Goal: Information Seeking & Learning: Learn about a topic

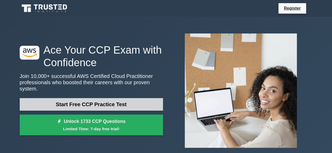
click at [99, 100] on link "Start Free CCP Practice Test" at bounding box center [91, 104] width 143 height 13
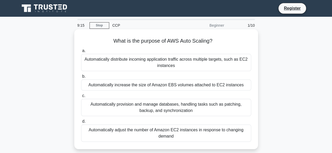
click at [224, 137] on div "Automatically adjust the number of Amazon EC2 instances in response to changing…" at bounding box center [166, 133] width 170 height 17
click at [81, 123] on input "d. Automatically adjust the number of Amazon EC2 instances in response to chang…" at bounding box center [81, 121] width 0 height 3
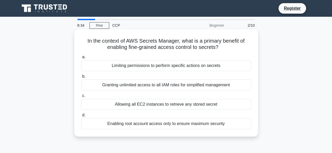
click at [203, 63] on div "Limiting permissions to perform specific actions on secrets" at bounding box center [166, 65] width 170 height 11
click at [81, 59] on input "a. Limiting permissions to perform specific actions on secrets" at bounding box center [81, 57] width 0 height 3
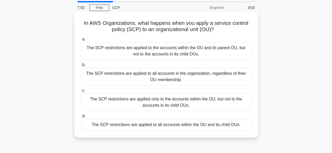
scroll to position [26, 0]
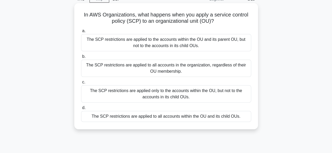
click at [196, 48] on div "The SCP restrictions are applied to the accounts within the OU and its parent O…" at bounding box center [166, 42] width 170 height 17
click at [81, 33] on input "a. The SCP restrictions are applied to the accounts within the OU and its paren…" at bounding box center [81, 30] width 0 height 3
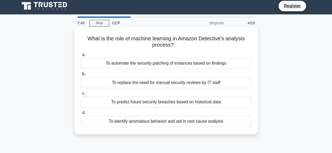
scroll to position [0, 0]
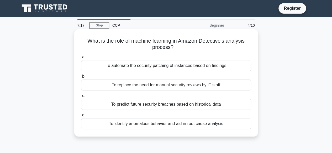
click at [169, 104] on div "To predict future security breaches based on historical data" at bounding box center [166, 104] width 170 height 11
click at [81, 98] on input "c. To predict future security breaches based on historical data" at bounding box center [81, 95] width 0 height 3
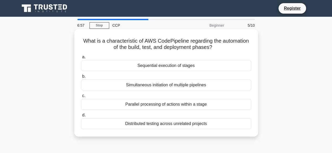
click at [186, 85] on div "Simultaneous initiation of multiple pipelines" at bounding box center [166, 85] width 170 height 11
click at [81, 78] on input "b. Simultaneous initiation of multiple pipelines" at bounding box center [81, 76] width 0 height 3
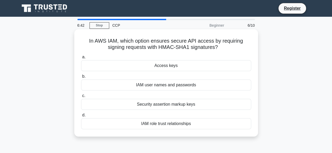
click at [174, 66] on div "Access keys" at bounding box center [166, 65] width 170 height 11
click at [81, 59] on input "a. Access keys" at bounding box center [81, 57] width 0 height 3
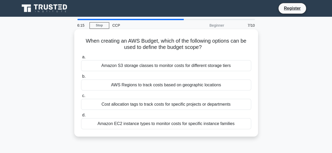
click at [184, 106] on div "Cost allocation tags to track costs for specific projects or departments" at bounding box center [166, 104] width 170 height 11
click at [180, 106] on div "Cost allocation tags to track costs for specific projects or departments" at bounding box center [166, 104] width 170 height 11
click at [81, 98] on input "c. Cost allocation tags to track costs for specific projects or departments" at bounding box center [81, 95] width 0 height 3
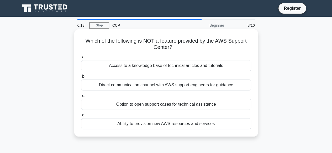
click at [139, 104] on div "Option to open support cases for technical assistance" at bounding box center [166, 104] width 170 height 11
click at [81, 98] on input "c. Option to open support cases for technical assistance" at bounding box center [81, 95] width 0 height 3
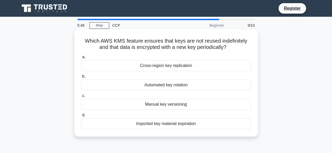
click at [171, 86] on div "Automated key rotation" at bounding box center [166, 85] width 170 height 11
click at [81, 78] on input "b. Automated key rotation" at bounding box center [81, 76] width 0 height 3
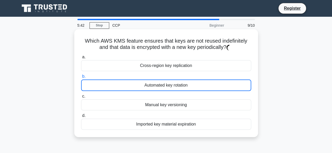
click at [156, 86] on div "Automated key rotation" at bounding box center [166, 86] width 170 height 12
click at [81, 78] on input "b. Automated key rotation" at bounding box center [81, 76] width 0 height 3
click at [165, 85] on div "Automated key rotation" at bounding box center [166, 86] width 170 height 12
click at [81, 78] on input "b. Automated key rotation" at bounding box center [81, 76] width 0 height 3
click at [165, 85] on div "Automated key rotation" at bounding box center [166, 86] width 170 height 12
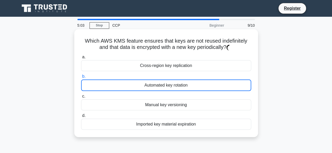
click at [81, 78] on input "b. Automated key rotation" at bounding box center [81, 76] width 0 height 3
click at [166, 84] on div "Automated key rotation" at bounding box center [166, 86] width 170 height 12
click at [81, 78] on input "b. Automated key rotation" at bounding box center [81, 76] width 0 height 3
click at [234, 51] on div "Which AWS KMS feature ensures that keys are not reused indefinitely and that da…" at bounding box center [165, 83] width 179 height 104
click at [227, 48] on h5 "Which AWS KMS feature ensures that keys are not reused indefinitely and that da…" at bounding box center [165, 44] width 171 height 13
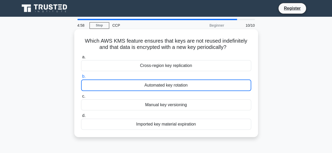
click at [154, 87] on div "Automated key rotation" at bounding box center [166, 86] width 170 height 12
click at [81, 78] on input "b. Automated key rotation" at bounding box center [81, 76] width 0 height 3
click at [154, 87] on div "Automated key rotation" at bounding box center [166, 86] width 170 height 12
click at [81, 78] on input "b. Automated key rotation" at bounding box center [81, 76] width 0 height 3
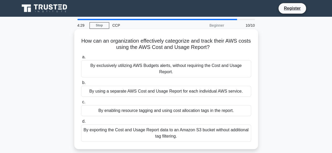
click at [199, 65] on div "By exclusively utilizing AWS Budgets alerts, without requiring the Cost and Usa…" at bounding box center [166, 68] width 170 height 17
click at [81, 59] on input "a. By exclusively utilizing AWS Budgets alerts, without requiring the Cost and …" at bounding box center [81, 57] width 0 height 3
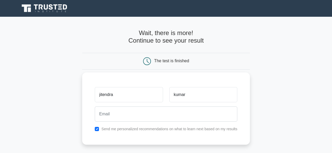
type input "jitendrakumar2005mbd@gamil.com"
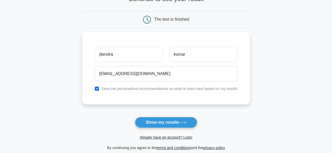
scroll to position [79, 0]
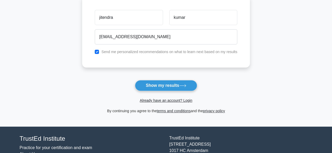
click at [171, 81] on button "Show my results" at bounding box center [166, 85] width 62 height 11
